Goal: Task Accomplishment & Management: Manage account settings

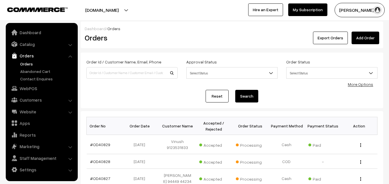
scroll to position [144, 0]
type input "Od40675"
click at [235, 90] on button "Search" at bounding box center [246, 96] width 23 height 13
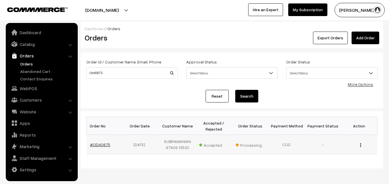
click at [99, 144] on link "#OD40675" at bounding box center [100, 144] width 20 height 5
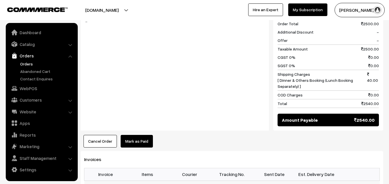
scroll to position [576, 0]
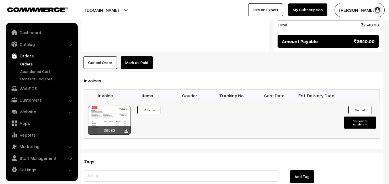
click at [111, 106] on div at bounding box center [109, 120] width 43 height 29
click at [26, 64] on link "Orders" at bounding box center [47, 64] width 57 height 6
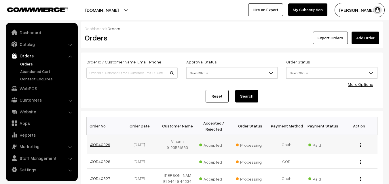
click at [94, 146] on link "#OD40829" at bounding box center [100, 144] width 20 height 5
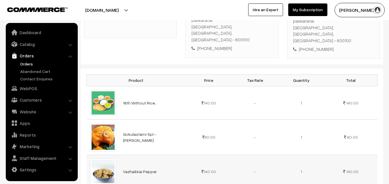
scroll to position [201, 0]
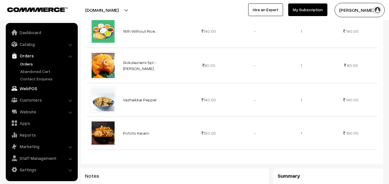
click at [41, 90] on link "WebPOS" at bounding box center [41, 88] width 69 height 10
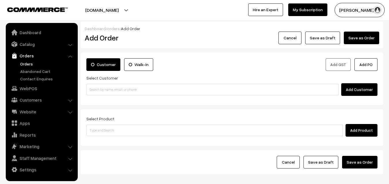
click at [136, 80] on div "Select Customer Add Customer" at bounding box center [231, 86] width 291 height 22
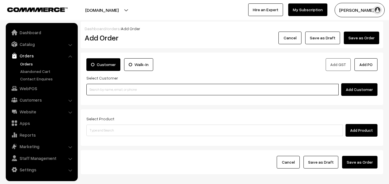
click at [129, 87] on input at bounding box center [212, 90] width 252 height 12
